Goal: Task Accomplishment & Management: Manage account settings

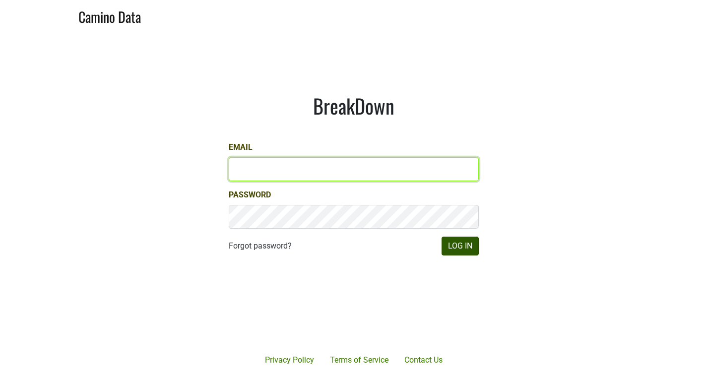
type input "anthony@truchardvineyards.com"
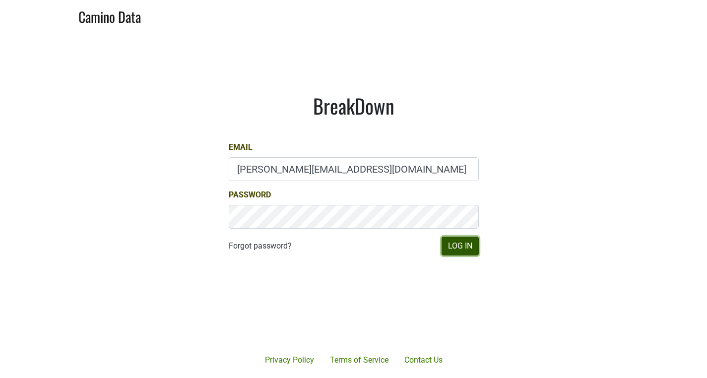
click at [463, 250] on button "Log In" at bounding box center [459, 246] width 37 height 19
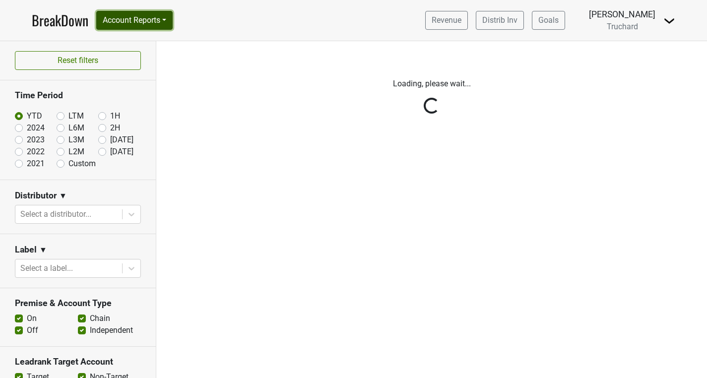
click at [169, 24] on button "Account Reports" at bounding box center [134, 20] width 76 height 19
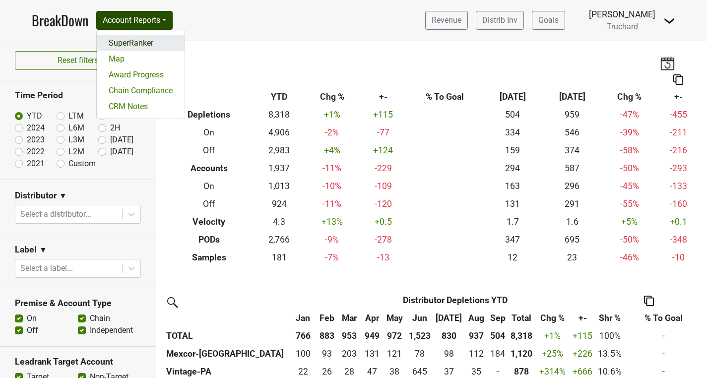
click at [165, 38] on link "SuperRanker" at bounding box center [141, 43] width 88 height 16
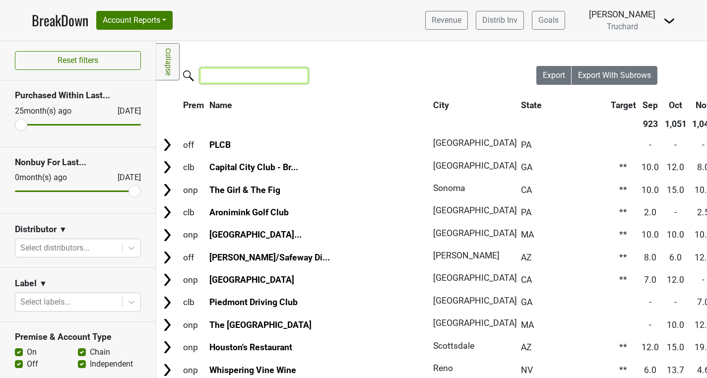
click at [243, 74] on input "search" at bounding box center [254, 75] width 108 height 15
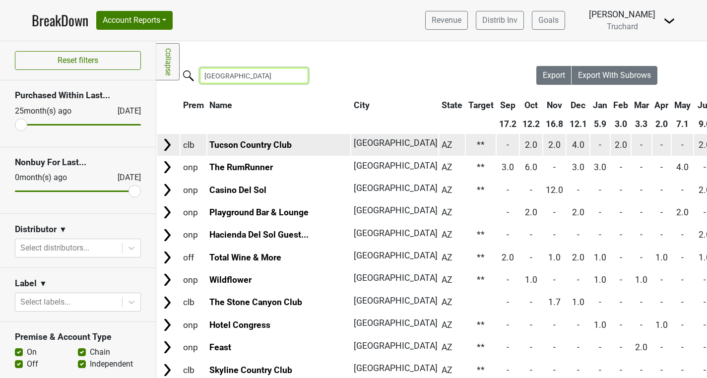
type input "tucson"
click at [233, 139] on td "Tucson Country Club" at bounding box center [278, 144] width 143 height 21
click at [234, 144] on link "Tucson Country Club" at bounding box center [250, 145] width 82 height 10
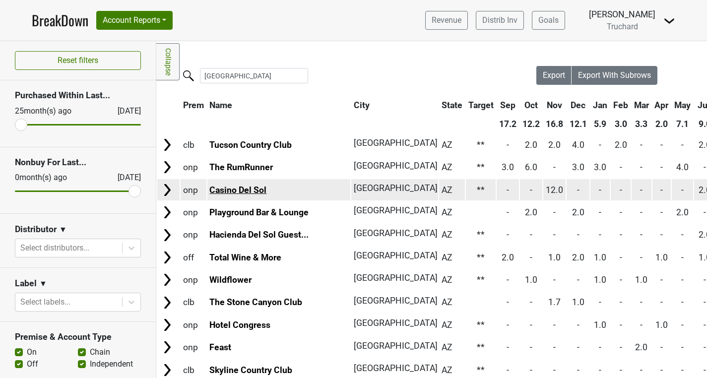
click at [243, 189] on link "Casino Del Sol" at bounding box center [237, 190] width 57 height 10
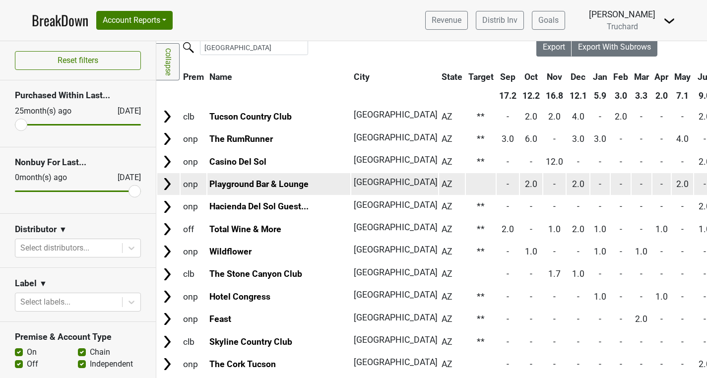
scroll to position [30, 0]
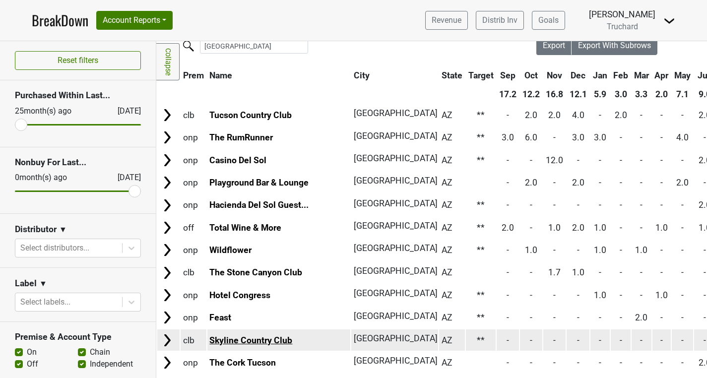
click at [266, 341] on link "Skyline Country Club" at bounding box center [250, 340] width 83 height 10
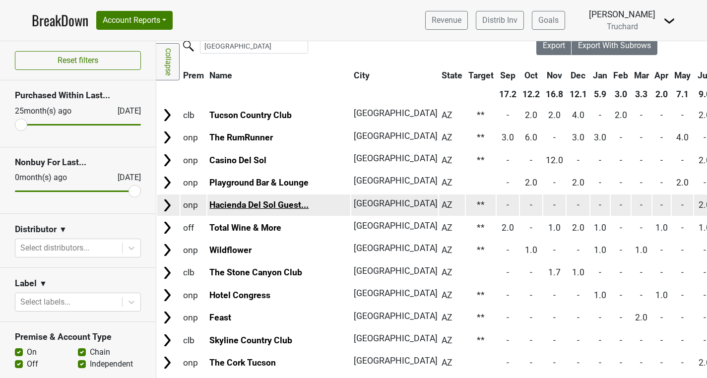
click at [245, 201] on link "Hacienda Del Sol Guest..." at bounding box center [258, 205] width 99 height 10
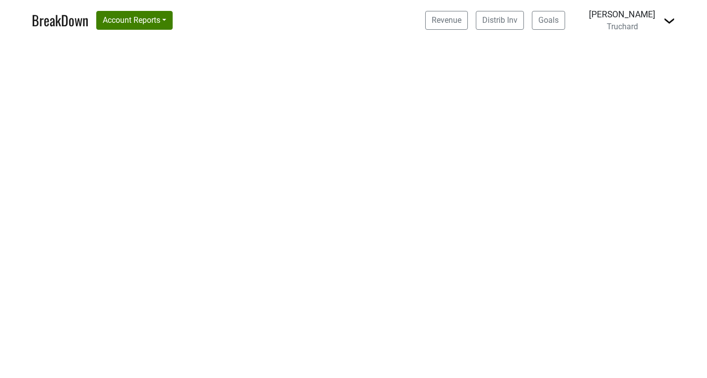
select select "CA"
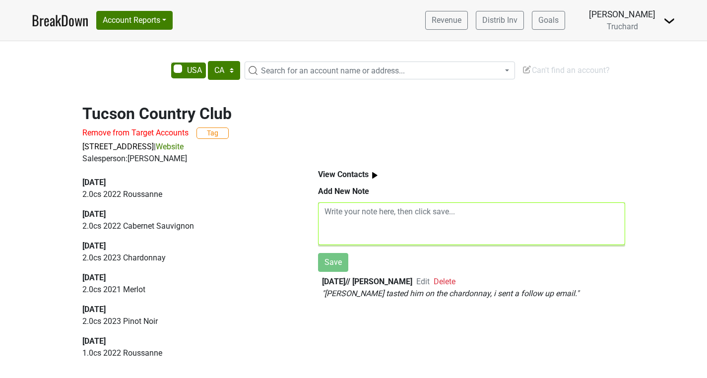
click at [349, 218] on textarea at bounding box center [471, 223] width 307 height 43
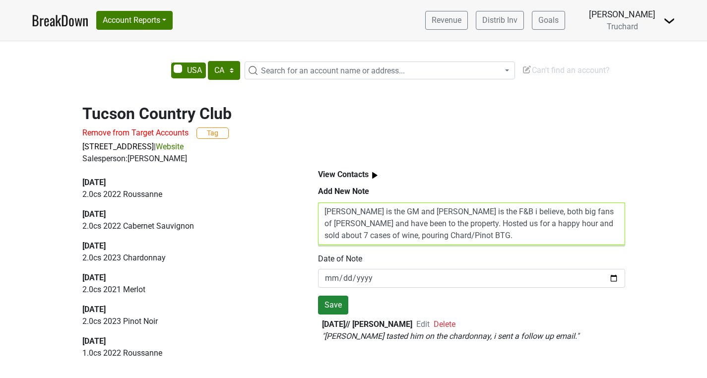
type textarea "Patrick is the GM and Jenny is the F&B i believe, both big fans of Truchard and…"
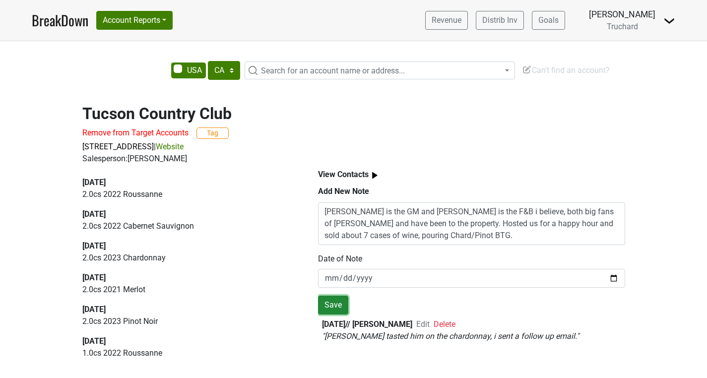
click at [325, 309] on button "Save" at bounding box center [333, 305] width 30 height 19
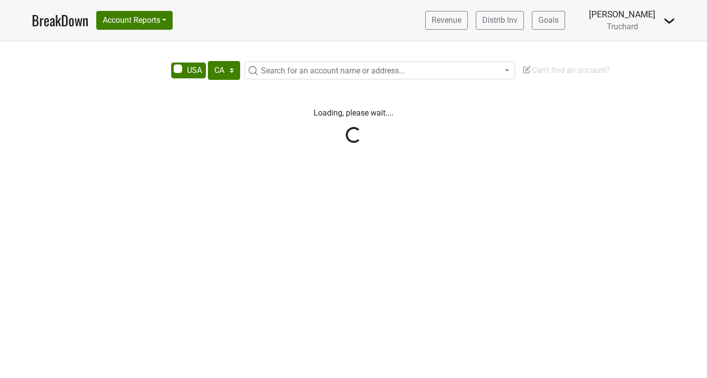
select select "CA"
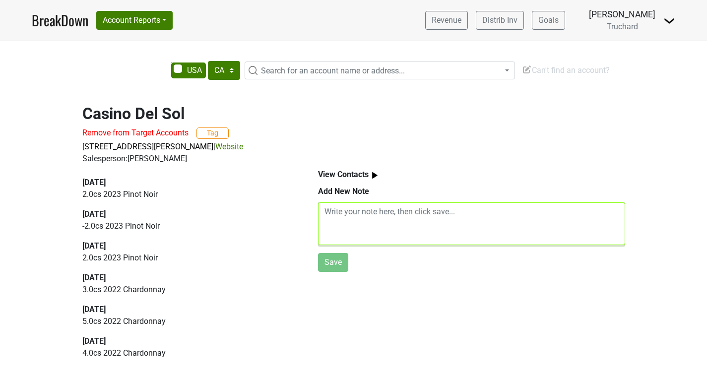
click at [474, 216] on textarea at bounding box center [471, 223] width 307 height 43
paste textarea "William Foster – F&B Manager/Sommelier, PY Steakhouse (Casino Del Sol) Email: w…"
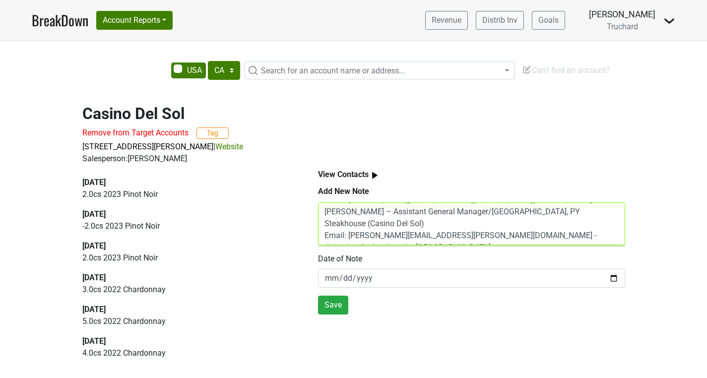
scroll to position [32, 0]
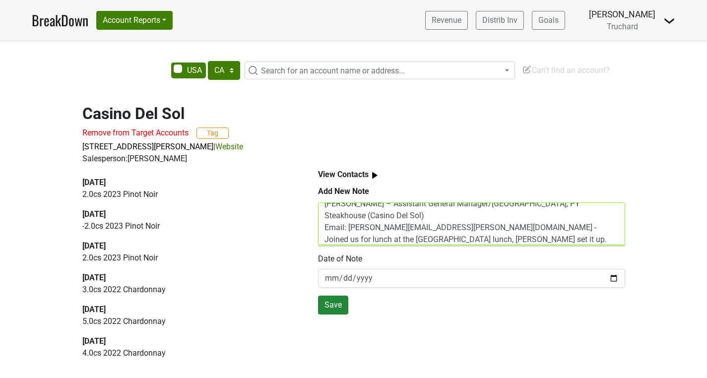
type textarea "William Foster – F&B Manager/Sommelier, PY Steakhouse (Casino Del Sol) Email: w…"
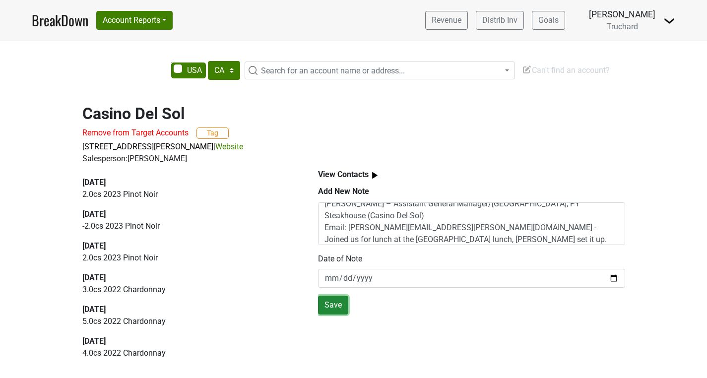
click at [339, 304] on button "Save" at bounding box center [333, 305] width 30 height 19
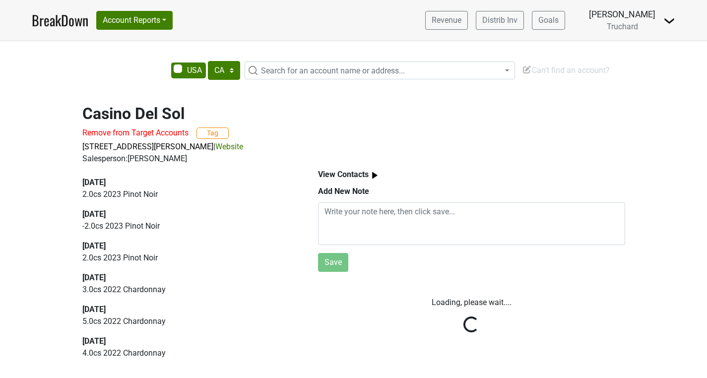
scroll to position [0, 0]
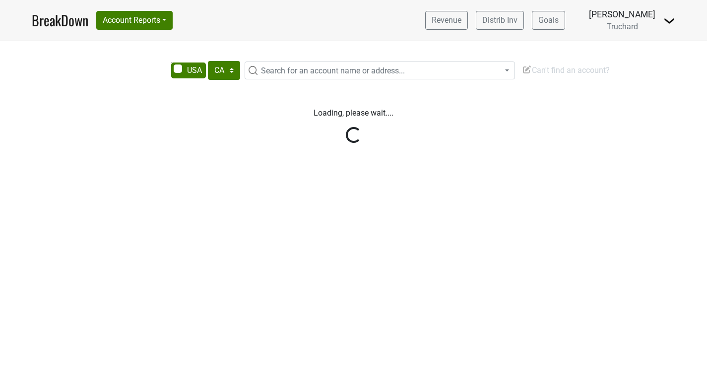
select select "CA"
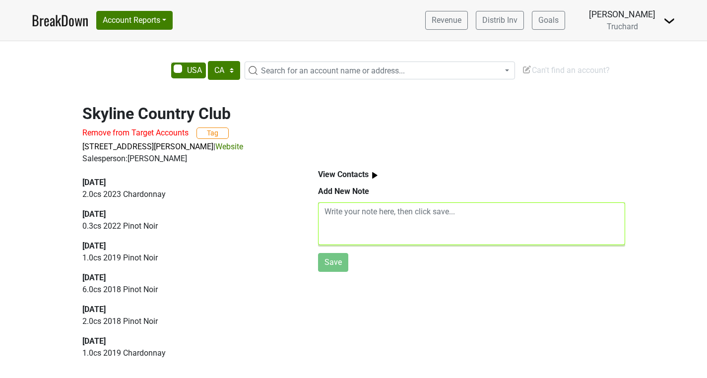
click at [356, 229] on textarea at bounding box center [471, 223] width 307 height 43
paste textarea "Rolf Peters – Owner, Skyline Country Club Email: rolf.peters@skylinecountryclub…"
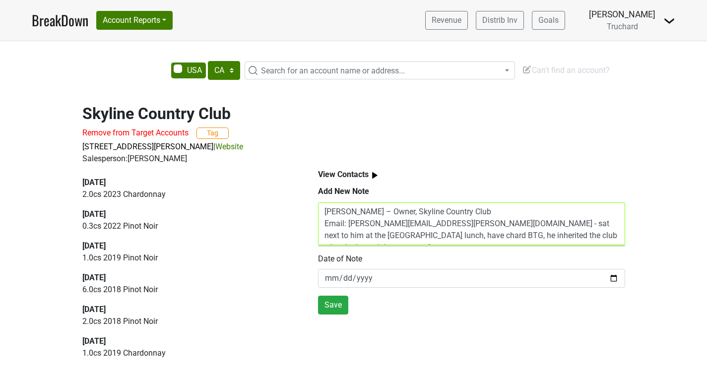
scroll to position [8, 0]
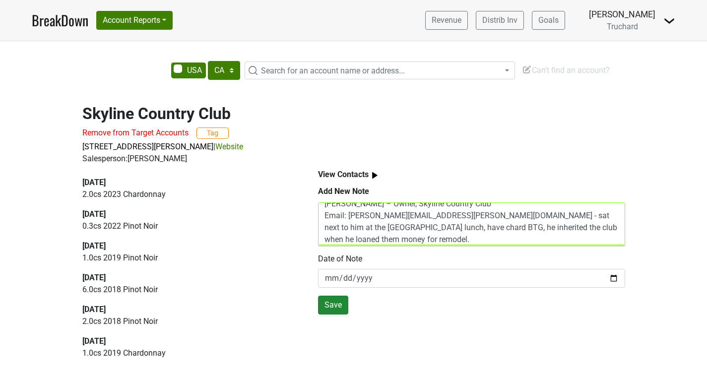
type textarea "Rolf Peters – Owner, Skyline Country Club Email: rolf.peters@skylinecountryclub…"
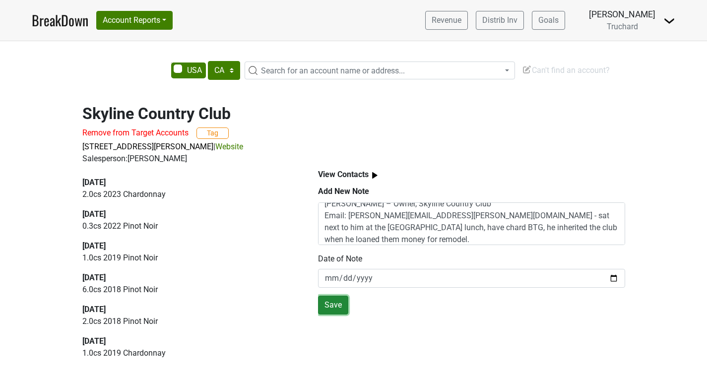
click at [327, 308] on button "Save" at bounding box center [333, 305] width 30 height 19
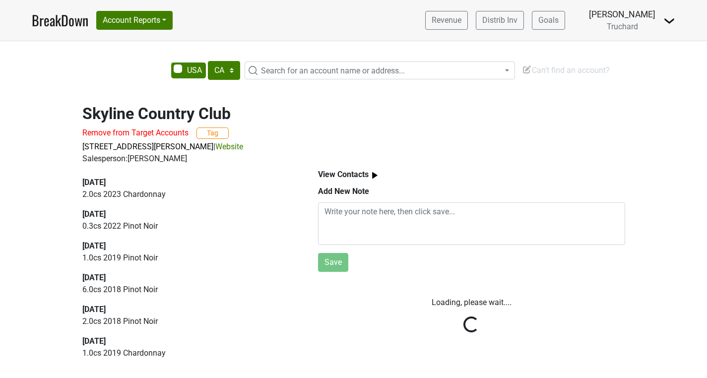
scroll to position [0, 0]
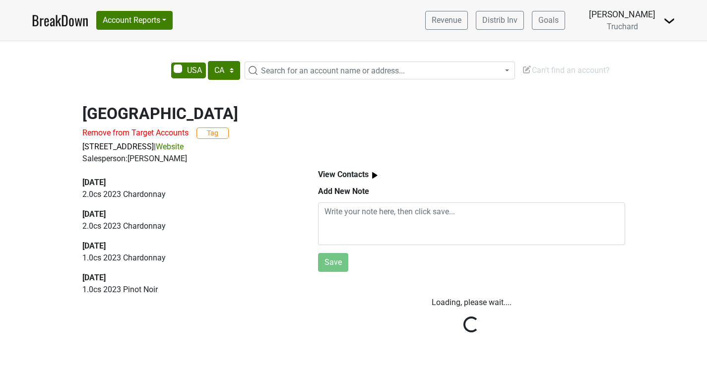
select select "CA"
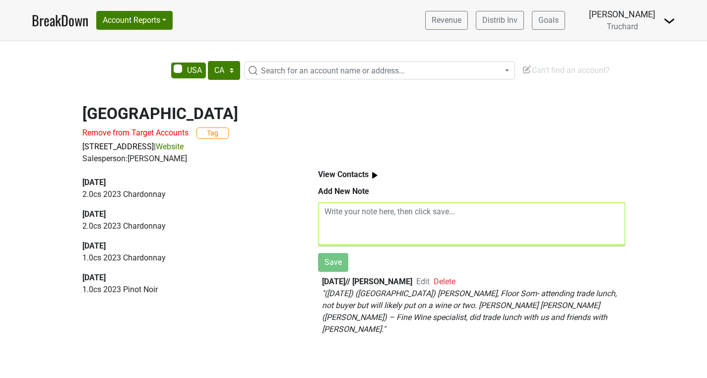
click at [394, 244] on textarea at bounding box center [471, 223] width 307 height 43
paste textarea "[PERSON_NAME] – Manager/[GEOGRAPHIC_DATA], [GEOGRAPHIC_DATA] Email: [EMAIL_ADDR…"
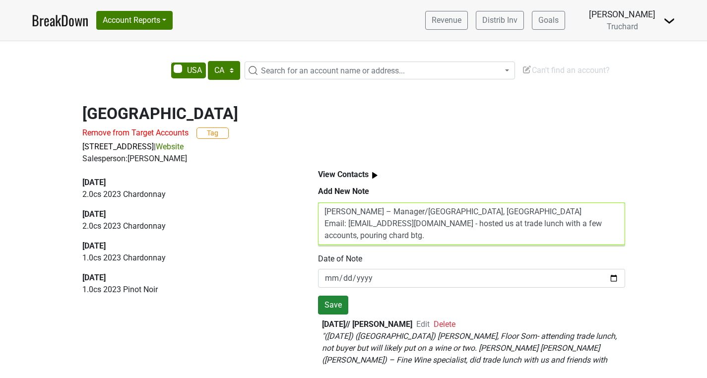
type textarea "[PERSON_NAME] – Manager/[GEOGRAPHIC_DATA], [GEOGRAPHIC_DATA] Email: [EMAIL_ADDR…"
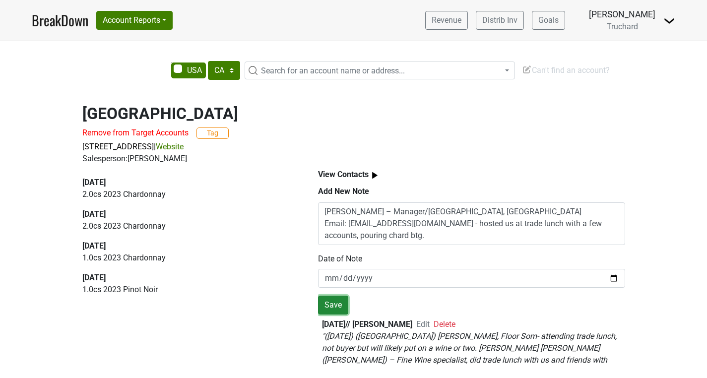
click at [332, 311] on button "Save" at bounding box center [333, 305] width 30 height 19
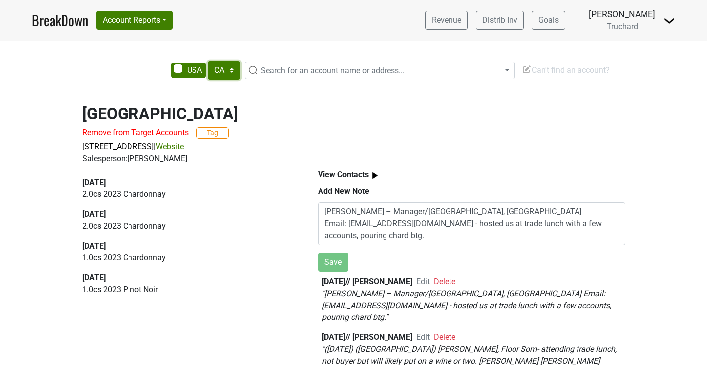
click at [234, 69] on select "AK AL AR AZ CA CO CT DC DE FL GA HI IA ID IL IN KS KY LA MA MD ME MI MN MO MS M…" at bounding box center [224, 70] width 32 height 19
select select "AZ"
click at [208, 61] on select "AK AL AR AZ CA CO CT DC DE FL GA HI IA ID IL IN KS KY LA MA MD ME MI MN MO MS M…" at bounding box center [224, 70] width 32 height 19
click at [286, 71] on span "Search for an account name or address..." at bounding box center [333, 70] width 144 height 9
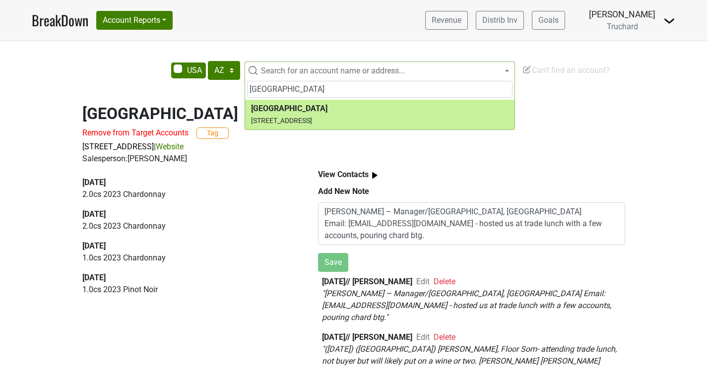
type input "quail creek"
select select "123706114"
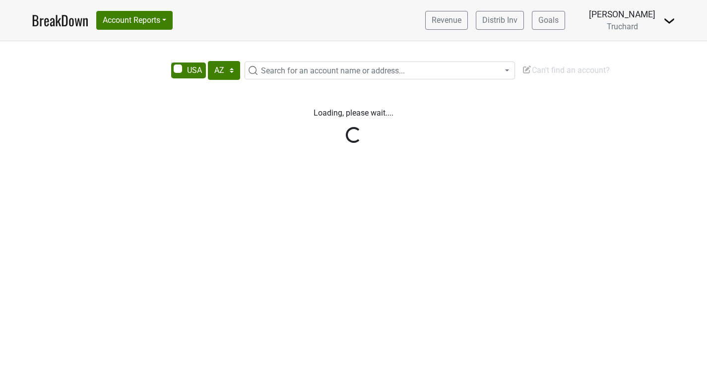
select select "AZ"
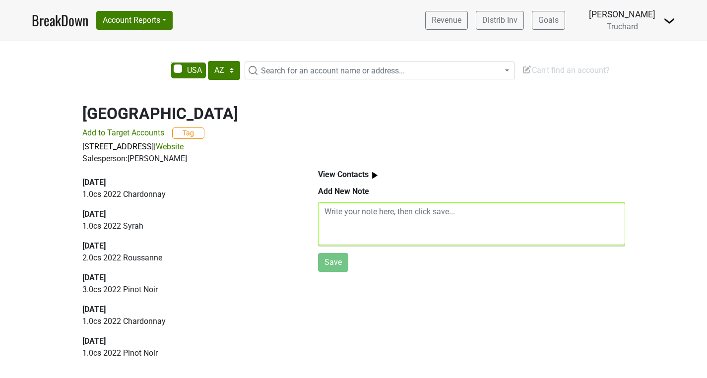
click at [363, 221] on textarea at bounding box center [471, 223] width 307 height 43
paste textarea "[PERSON_NAME] – Executive Chef, [GEOGRAPHIC_DATA] Email: [EMAIL_ADDRESS][PERSON…"
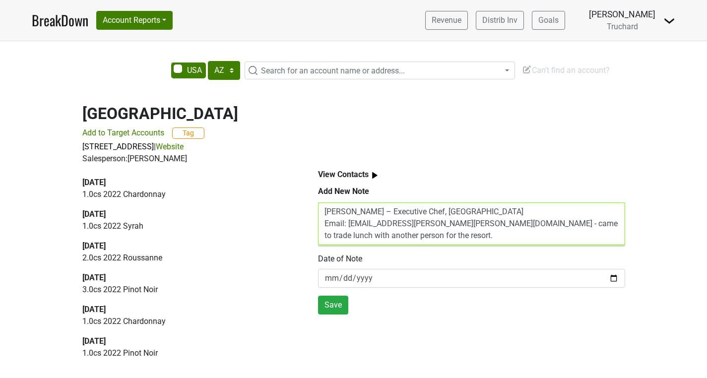
click at [478, 223] on textarea "[PERSON_NAME] – Executive Chef, [GEOGRAPHIC_DATA] Email: [EMAIL_ADDRESS][PERSON…" at bounding box center [471, 223] width 307 height 43
type textarea "[PERSON_NAME] – Executive Chef, [GEOGRAPHIC_DATA] Email: [EMAIL_ADDRESS][PERSON…"
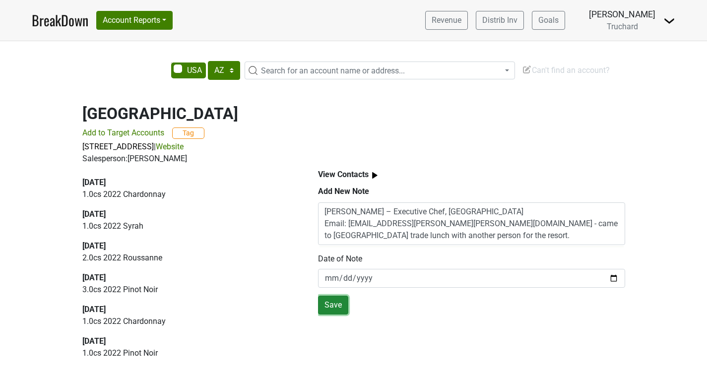
click at [340, 302] on button "Save" at bounding box center [333, 305] width 30 height 19
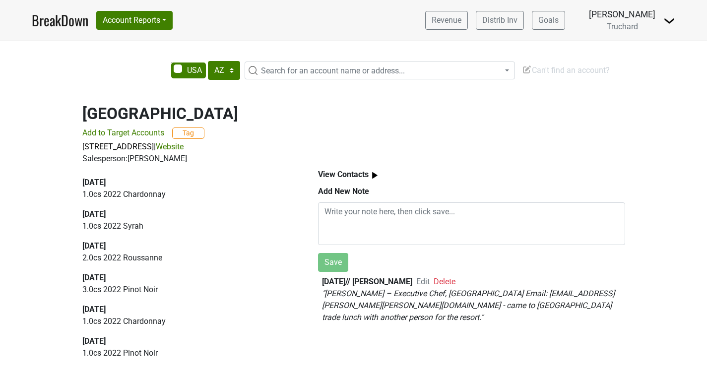
click at [389, 73] on span "Search for an account name or address..." at bounding box center [333, 70] width 144 height 9
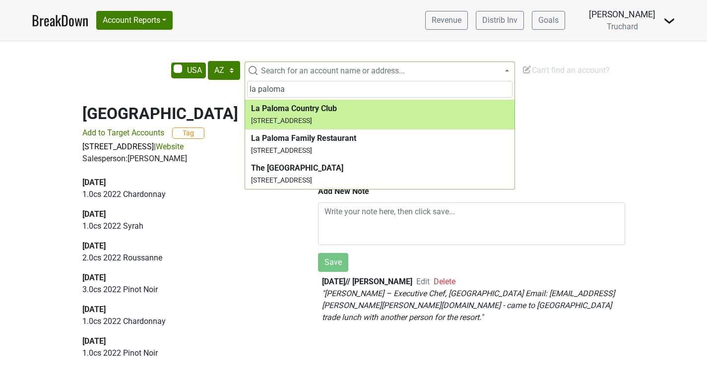
type input "la paloma"
select select "253688"
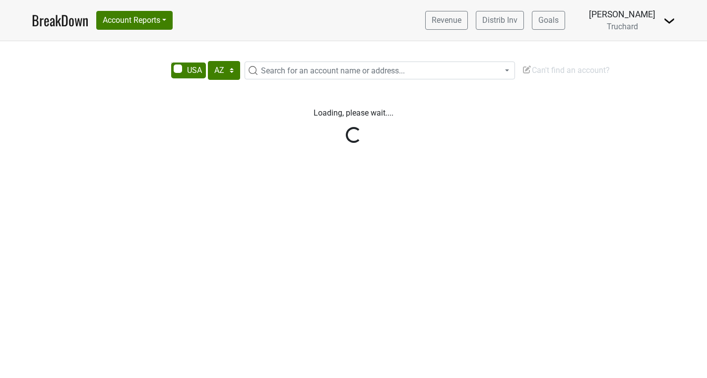
select select "AZ"
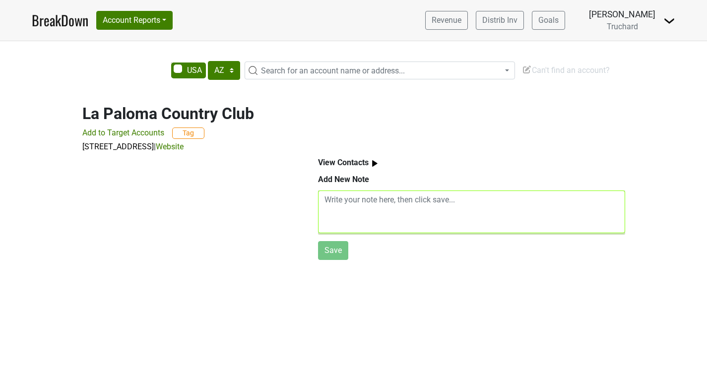
click at [380, 214] on textarea at bounding box center [471, 211] width 307 height 43
paste textarea "Alicia Stark – F&B Director, La Paloma Country Club Email: alicia.stark@lapalom…"
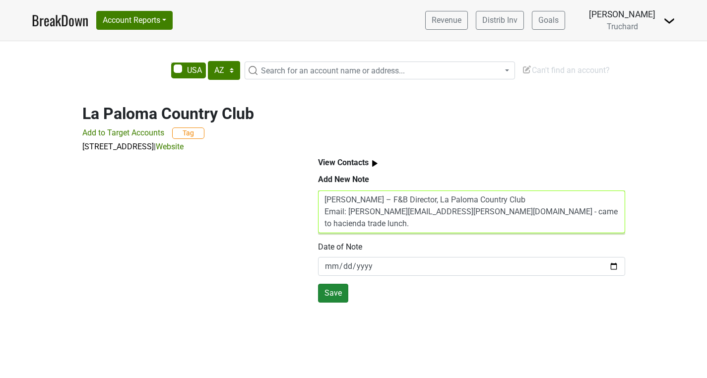
type textarea "Alicia Stark – F&B Director, La Paloma Country Club Email: alicia.stark@lapalom…"
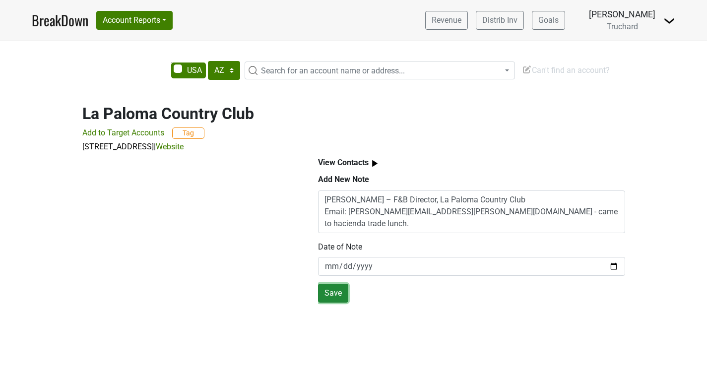
click at [332, 292] on button "Save" at bounding box center [333, 293] width 30 height 19
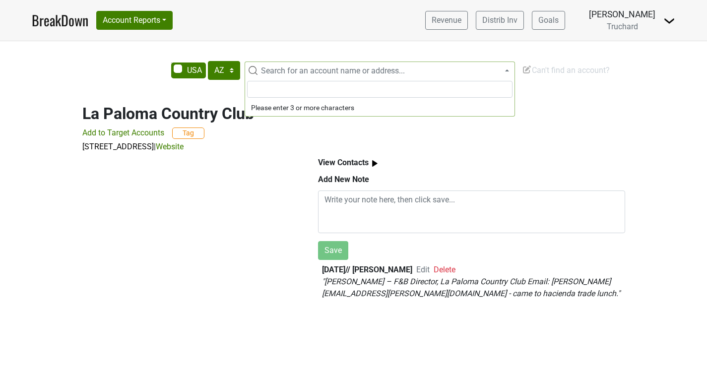
click at [274, 74] on span "Search for an account name or address..." at bounding box center [333, 70] width 144 height 9
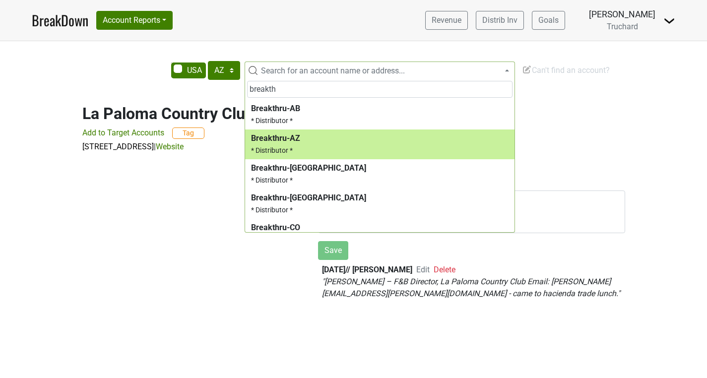
type input "breakth"
select select "123884529"
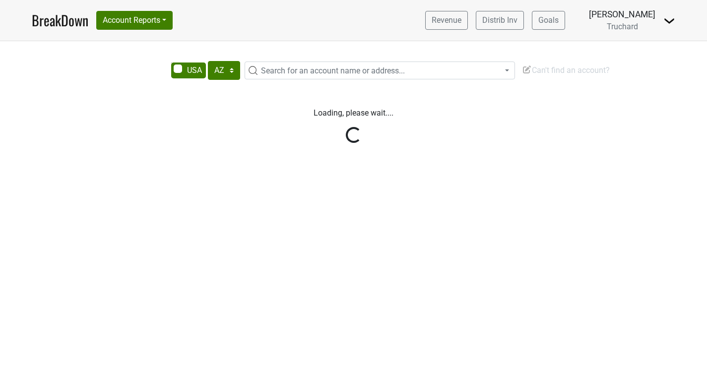
select select "AZ"
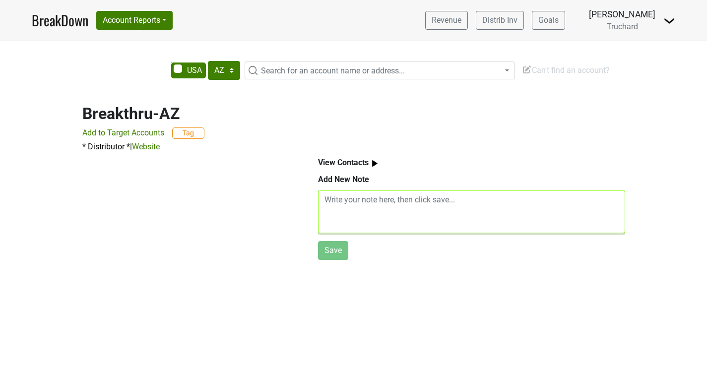
click at [363, 201] on textarea at bounding box center [471, 211] width 307 height 43
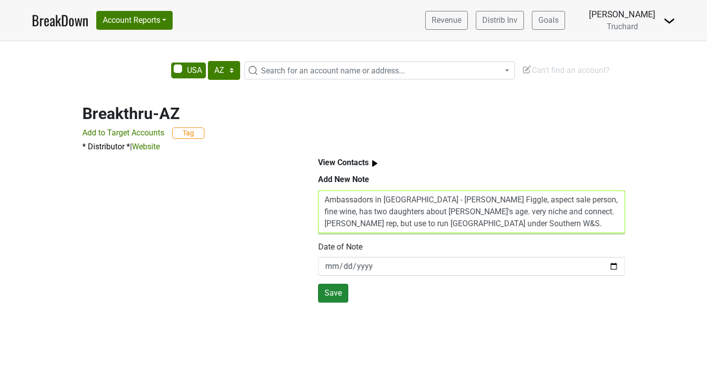
type textarea "Ambassadors in [GEOGRAPHIC_DATA] - [PERSON_NAME] Figgle, aspect sale person, fi…"
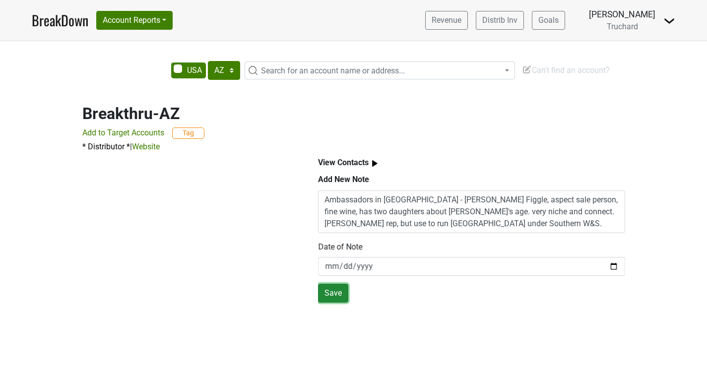
click at [325, 291] on button "Save" at bounding box center [333, 293] width 30 height 19
